Goal: Task Accomplishment & Management: Use online tool/utility

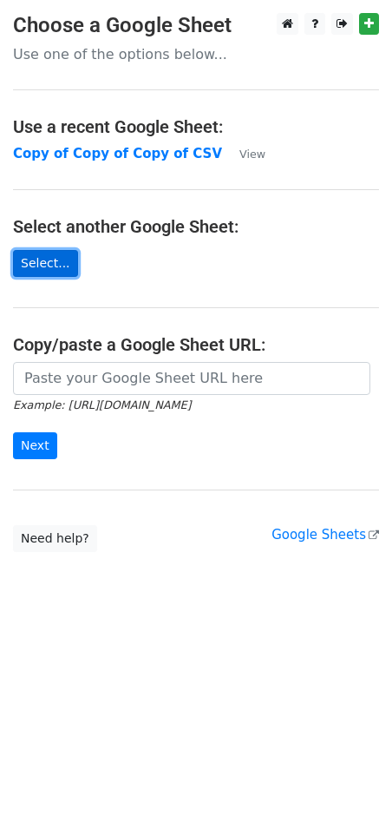
click at [48, 260] on link "Select..." at bounding box center [45, 263] width 65 height 27
click at [47, 265] on link "Select..." at bounding box center [45, 263] width 65 height 27
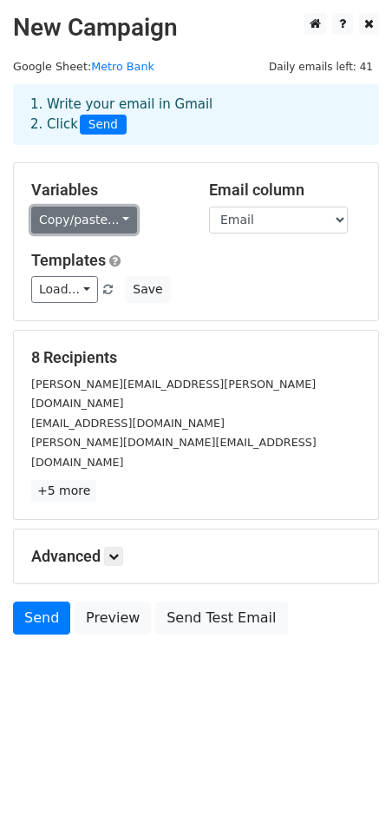
click at [82, 220] on link "Copy/paste..." at bounding box center [84, 220] width 106 height 27
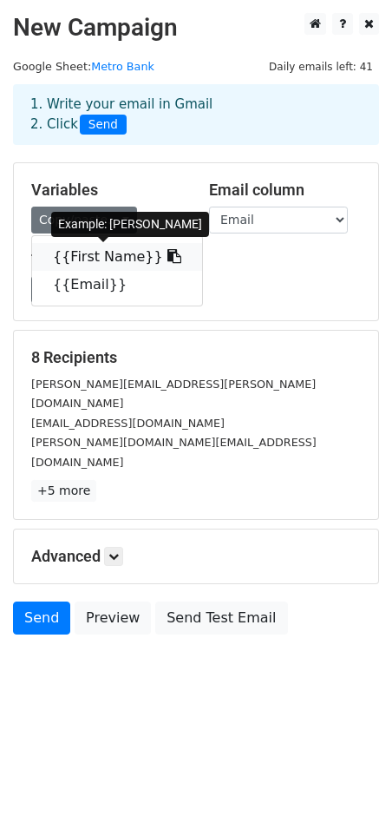
click at [94, 247] on link "{{First Name}}" at bounding box center [117, 257] width 170 height 28
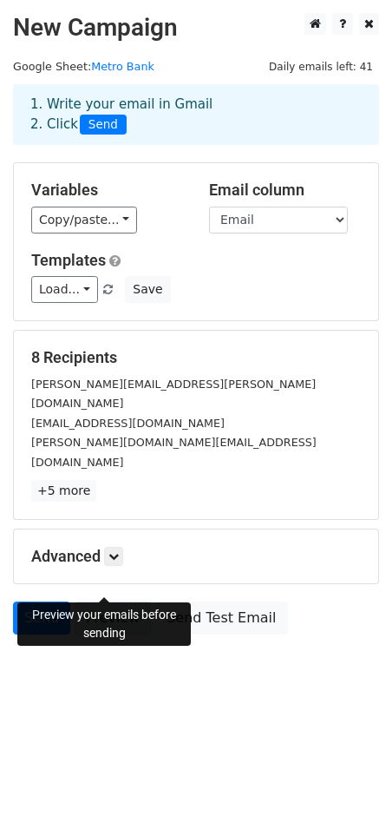
click at [95, 601] on link "Preview" at bounding box center [113, 617] width 76 height 33
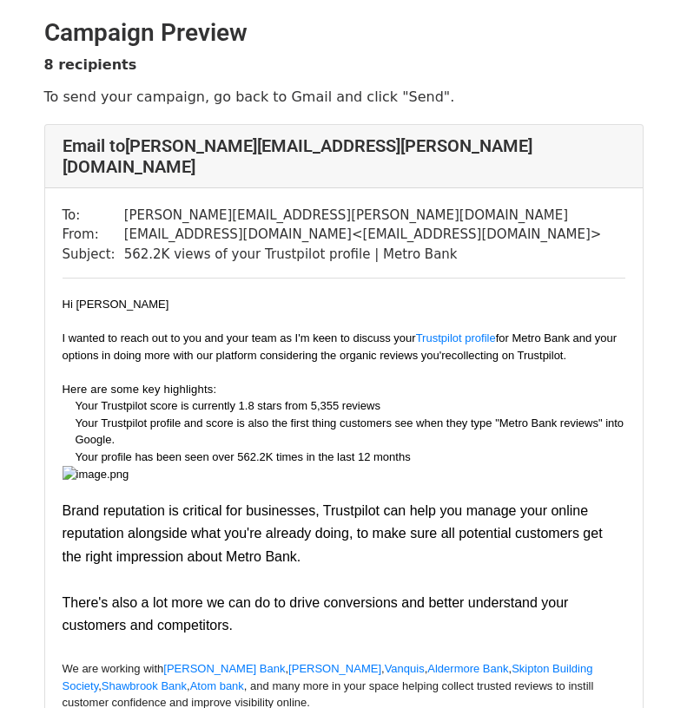
scroll to position [260, 0]
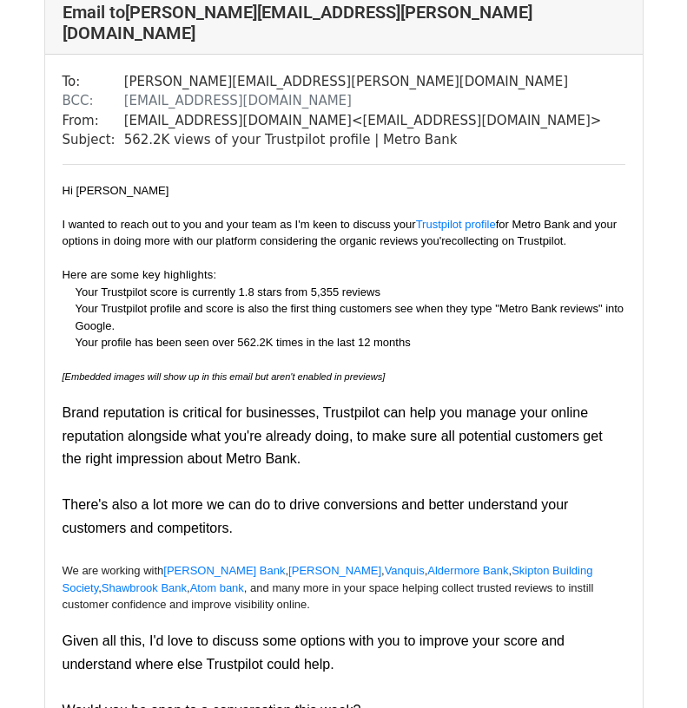
scroll to position [174, 0]
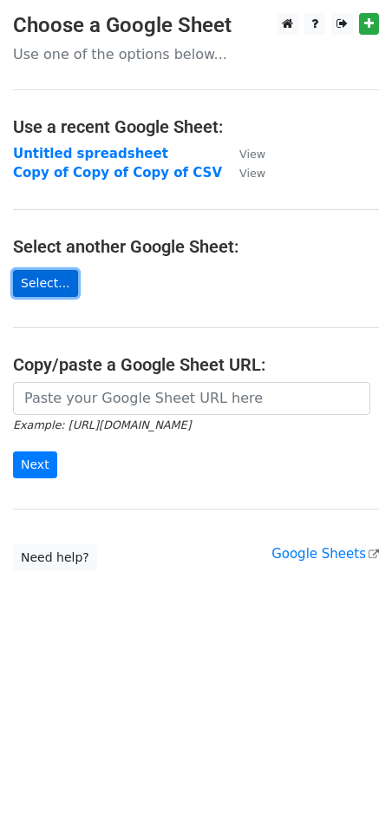
click at [48, 279] on link "Select..." at bounding box center [45, 283] width 65 height 27
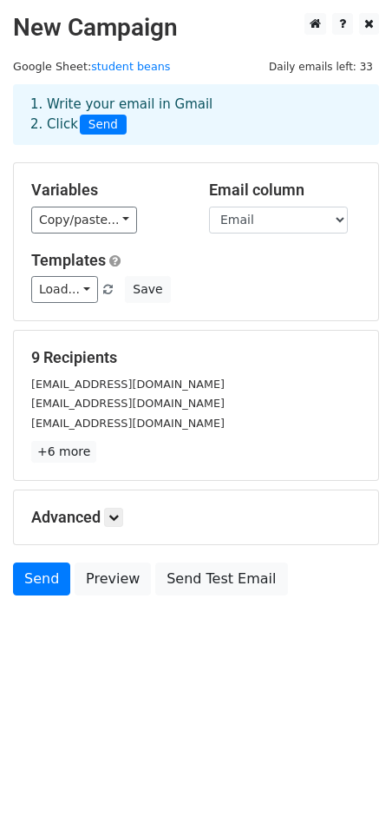
click at [72, 413] on div "[EMAIL_ADDRESS][DOMAIN_NAME]" at bounding box center [196, 423] width 356 height 20
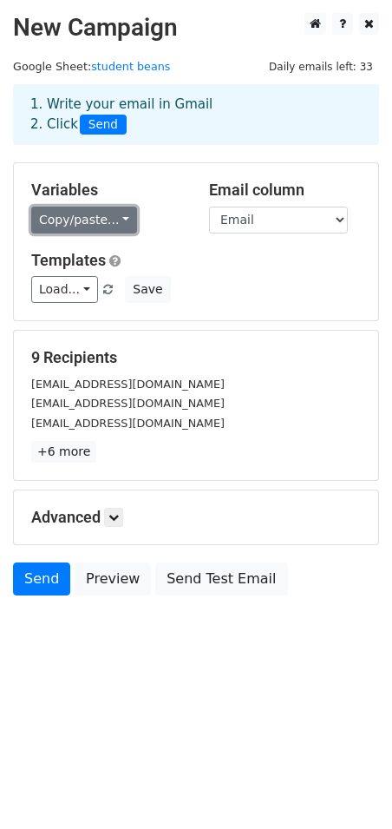
click at [79, 218] on link "Copy/paste..." at bounding box center [84, 220] width 106 height 27
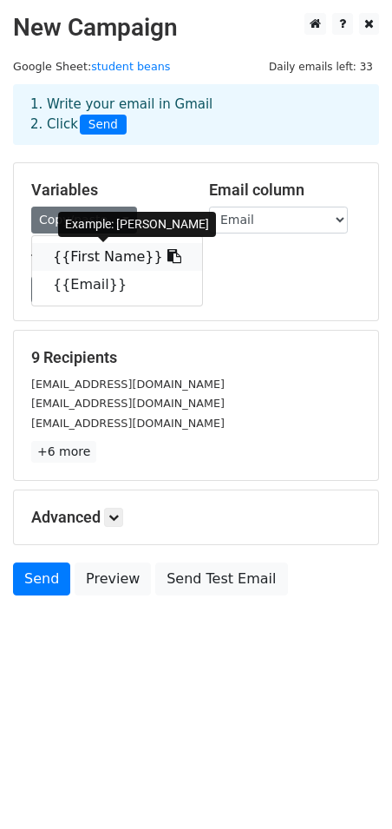
click at [168, 257] on icon at bounding box center [175, 256] width 14 height 14
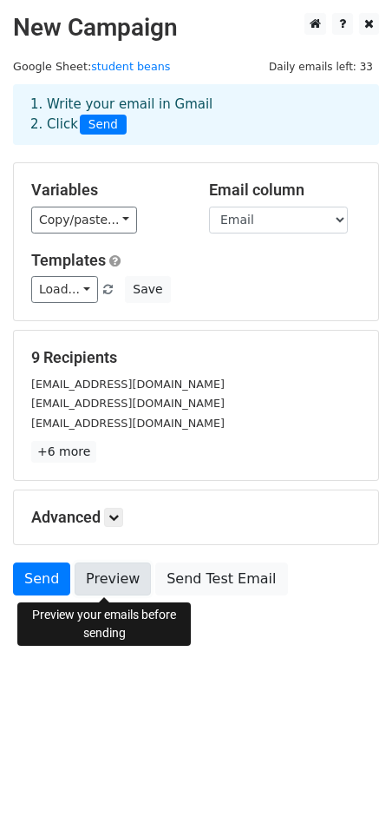
click at [104, 580] on link "Preview" at bounding box center [113, 578] width 76 height 33
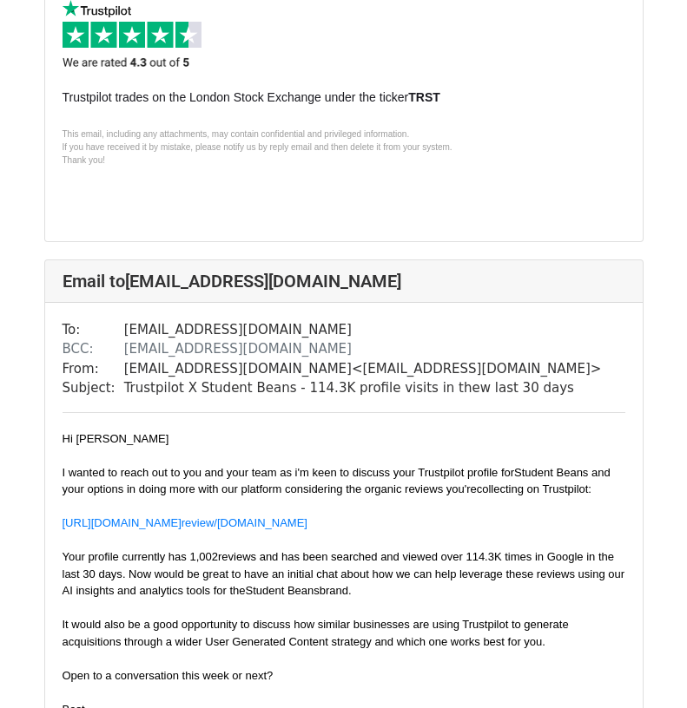
scroll to position [868, 0]
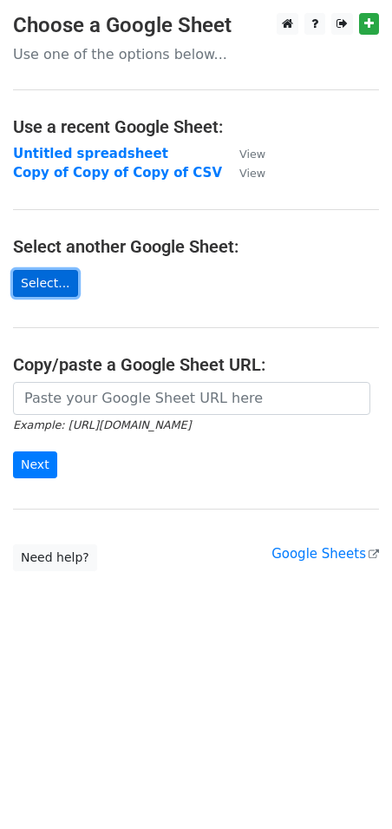
click at [30, 283] on link "Select..." at bounding box center [45, 283] width 65 height 27
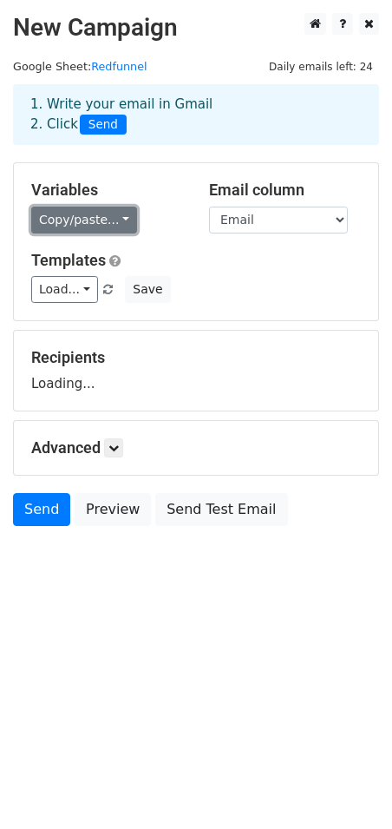
click at [104, 220] on link "Copy/paste..." at bounding box center [84, 220] width 106 height 27
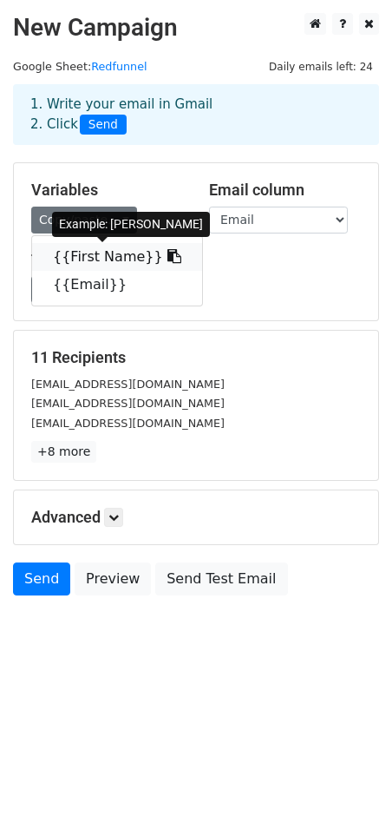
click at [168, 256] on icon at bounding box center [175, 256] width 14 height 14
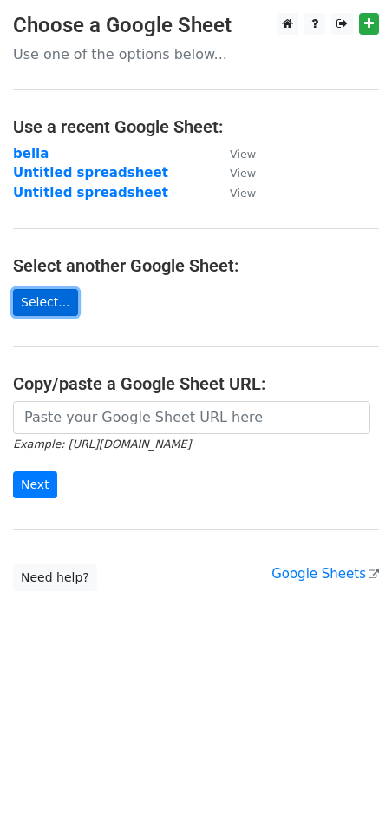
click at [49, 297] on link "Select..." at bounding box center [45, 302] width 65 height 27
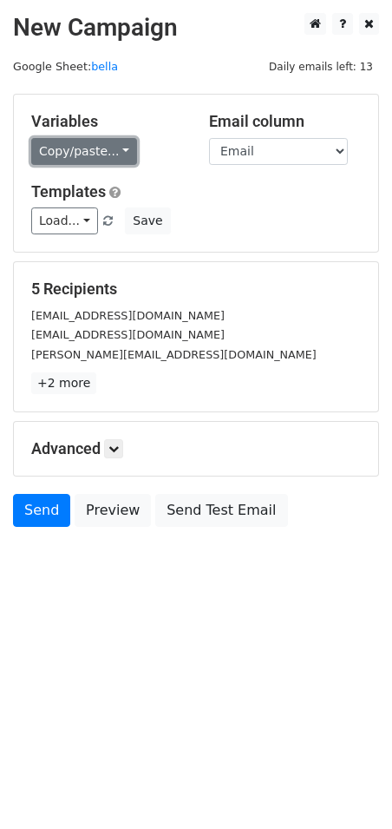
click at [95, 148] on link "Copy/paste..." at bounding box center [84, 151] width 106 height 27
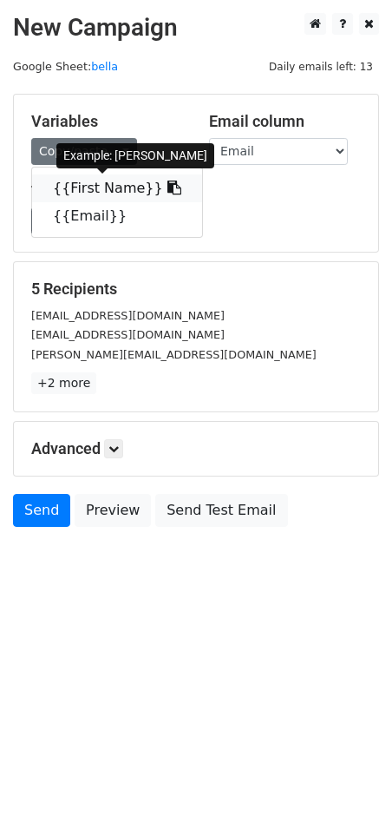
click at [168, 187] on icon at bounding box center [175, 188] width 14 height 14
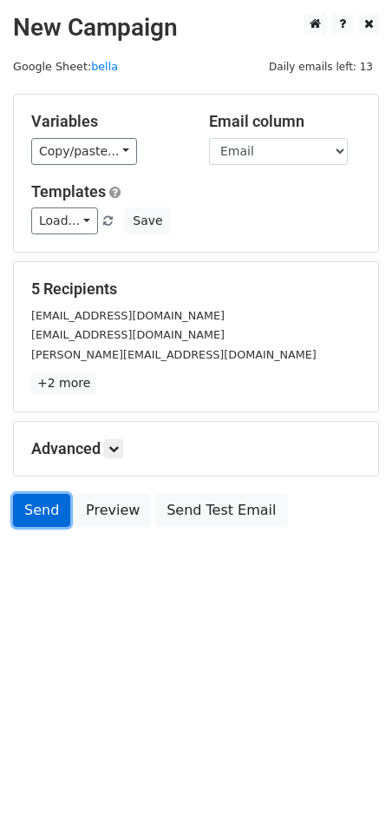
click at [40, 510] on link "Send" at bounding box center [41, 510] width 57 height 33
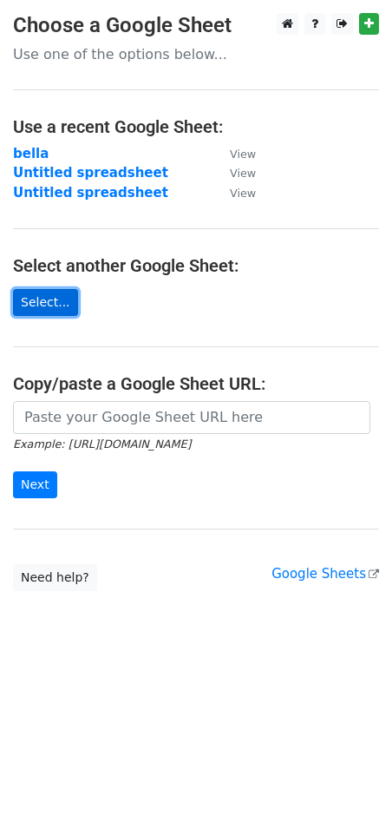
click at [29, 302] on link "Select..." at bounding box center [45, 302] width 65 height 27
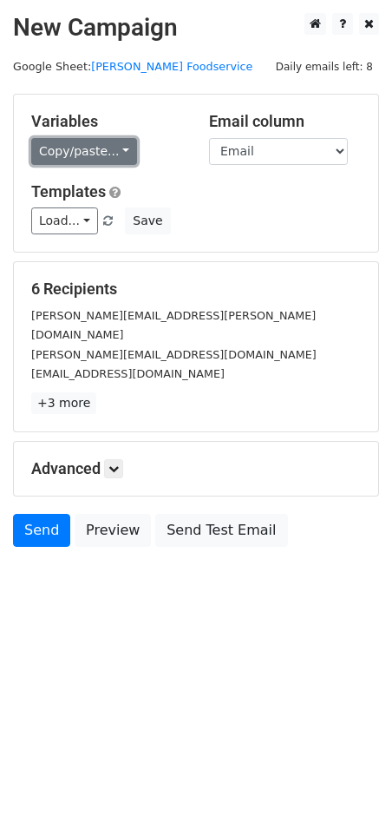
click at [111, 163] on link "Copy/paste..." at bounding box center [84, 151] width 106 height 27
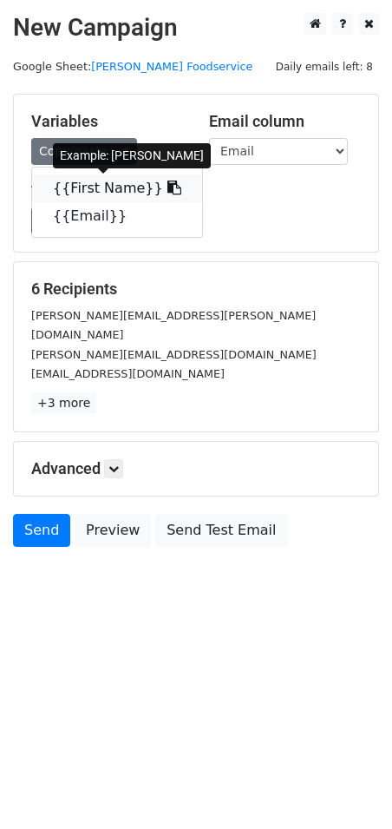
click at [168, 187] on icon at bounding box center [175, 188] width 14 height 14
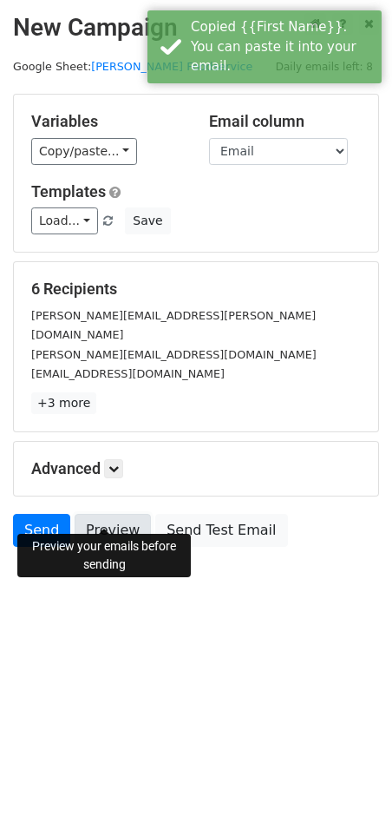
click at [110, 514] on link "Preview" at bounding box center [113, 530] width 76 height 33
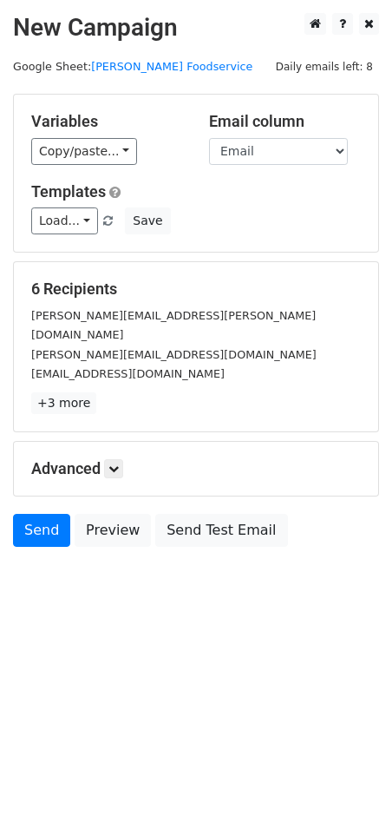
click at [115, 666] on html "New Campaign Daily emails left: 8 Google Sheet: Thomas Ridley Foodservice Varia…" at bounding box center [196, 414] width 392 height 829
click at [27, 514] on link "Send" at bounding box center [41, 530] width 57 height 33
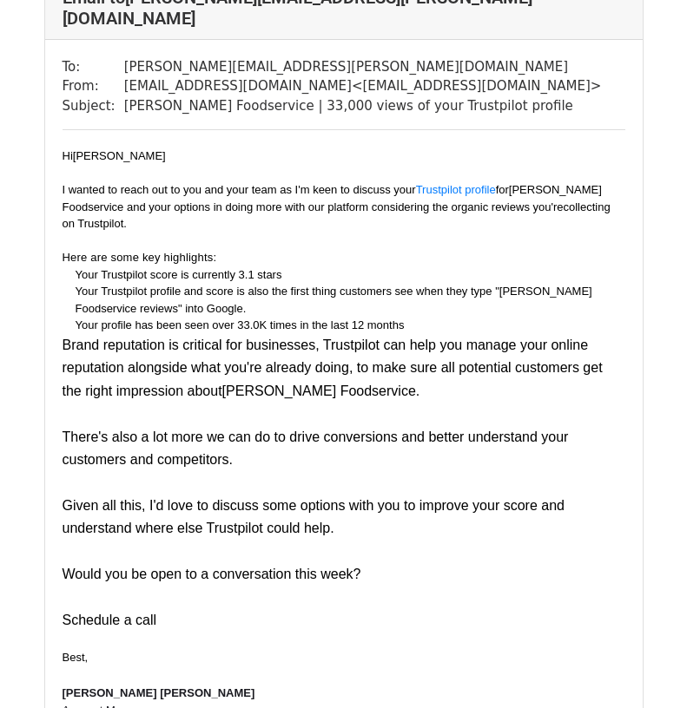
scroll to position [174, 0]
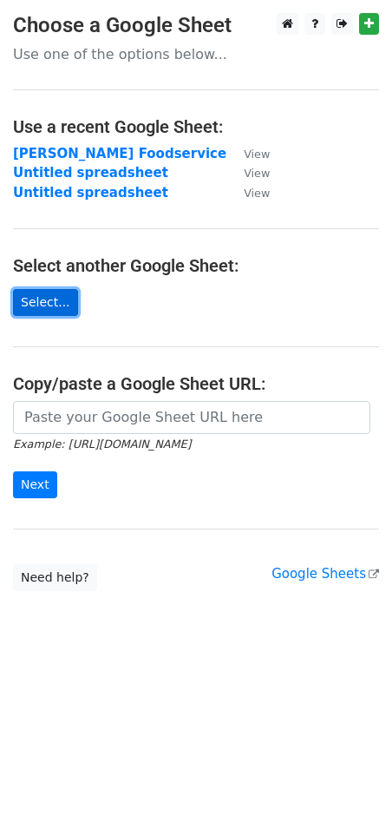
click at [44, 290] on link "Select..." at bounding box center [45, 302] width 65 height 27
